Goal: Information Seeking & Learning: Learn about a topic

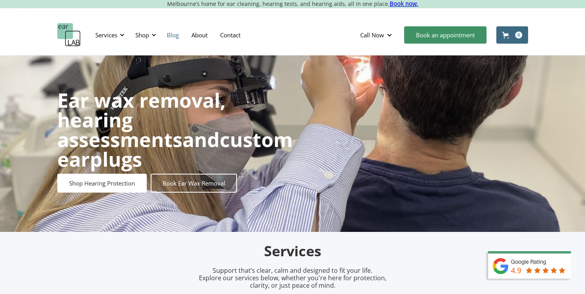
click at [176, 34] on link "Blog" at bounding box center [173, 35] width 25 height 23
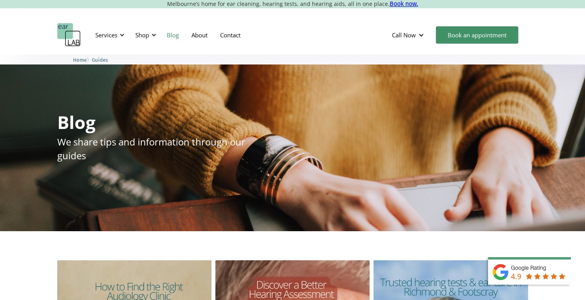
scroll to position [205, 0]
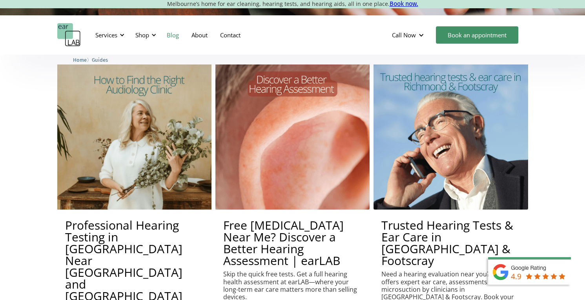
click at [125, 140] on img at bounding box center [134, 132] width 159 height 159
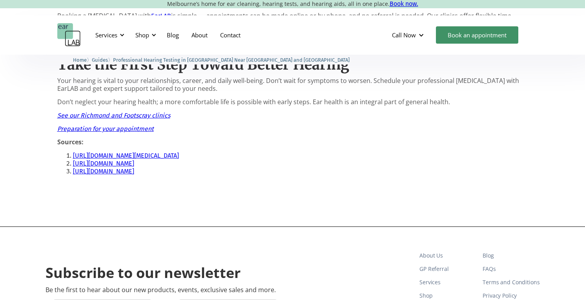
scroll to position [1106, 0]
